Goal: Task Accomplishment & Management: Use online tool/utility

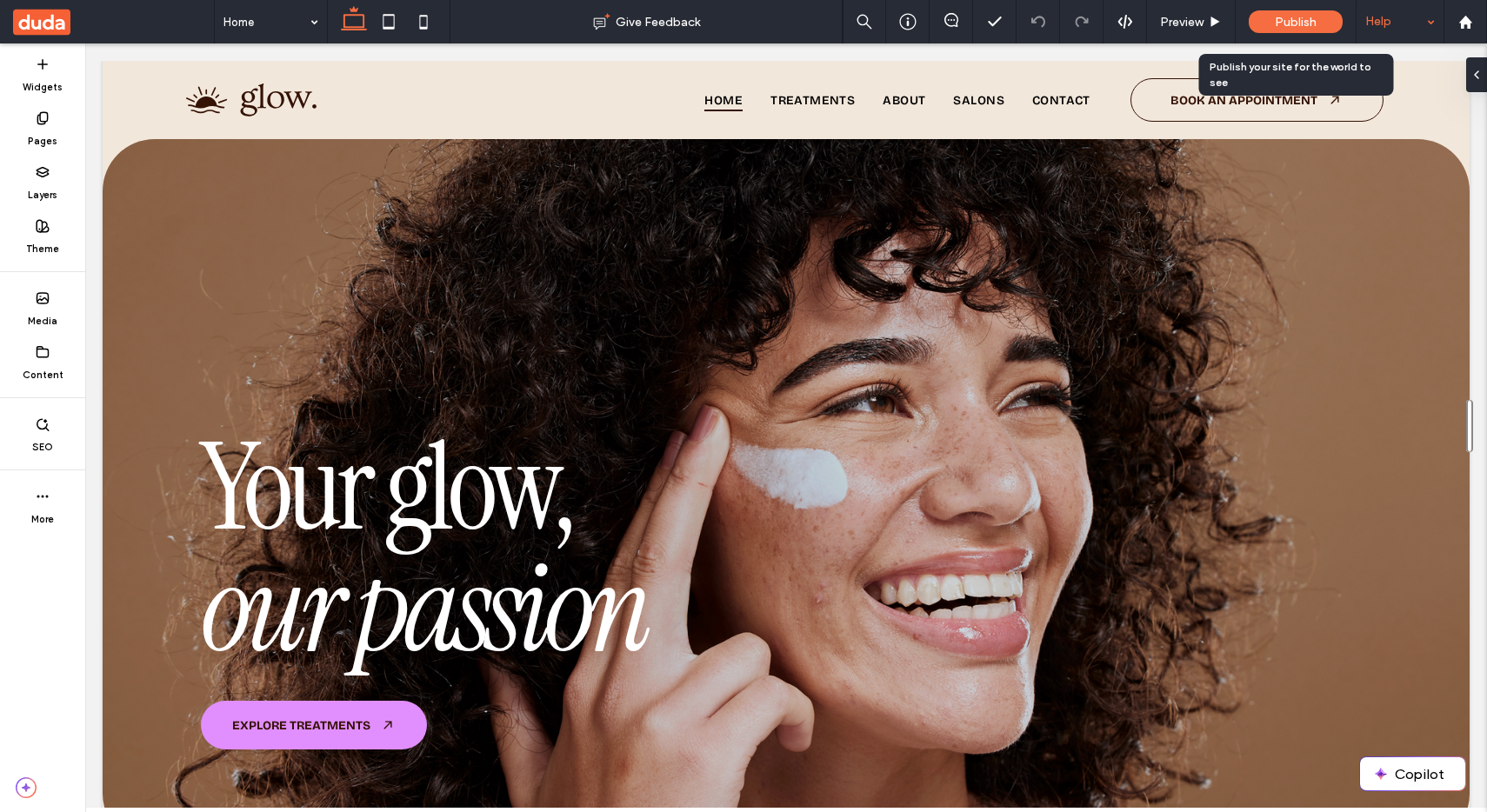
drag, startPoint x: 1292, startPoint y: 17, endPoint x: 1360, endPoint y: 26, distance: 68.6
click at [1293, 17] on span "Publish" at bounding box center [1295, 23] width 42 height 15
